Goal: Obtain resource: Download file/media

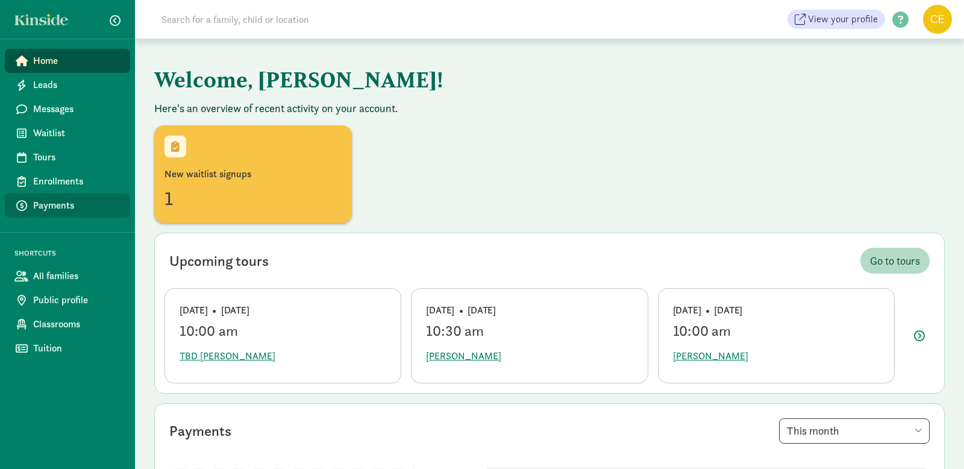
click at [52, 207] on span "Payments" at bounding box center [76, 205] width 87 height 14
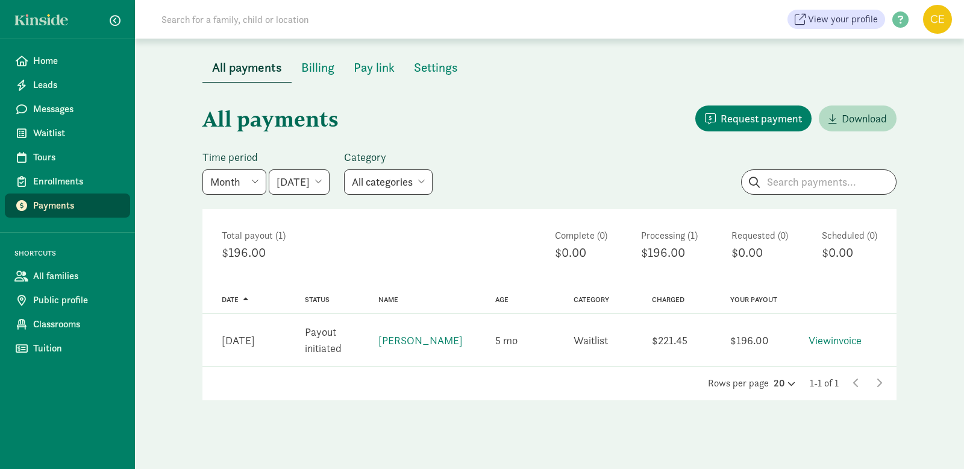
click at [323, 175] on select "June 2025 July 2025 August 2025 September 2025 October 2025 November 2025 Decem…" at bounding box center [299, 181] width 61 height 25
select select "2025-08-01"
click at [269, 169] on select "June 2025 July 2025 August 2025 September 2025 October 2025 November 2025 Decem…" at bounding box center [299, 181] width 61 height 25
click at [864, 118] on span "Download" at bounding box center [864, 118] width 45 height 16
